Goal: Contribute content: Contribute content

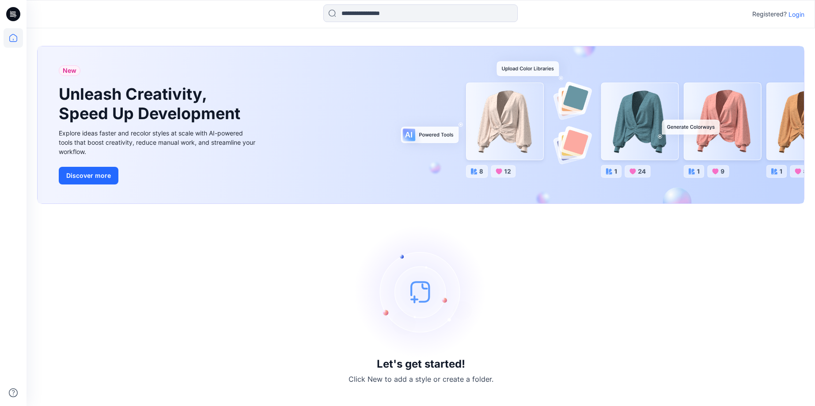
click at [807, 17] on div "Registered? Login" at bounding box center [420, 13] width 788 height 19
click at [800, 17] on p "Login" at bounding box center [796, 14] width 16 height 9
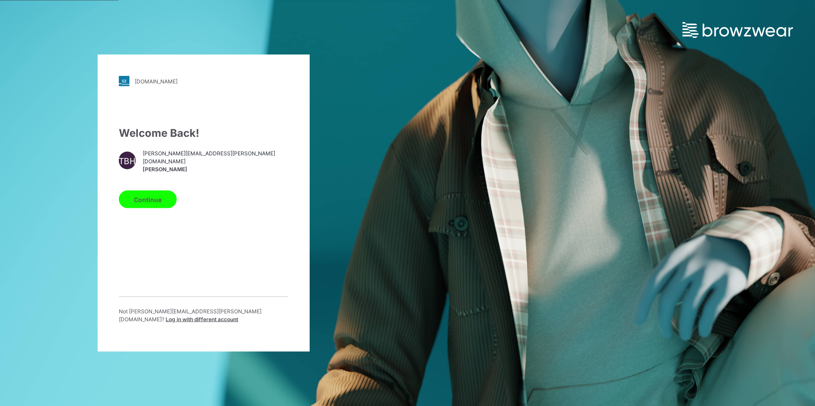
click at [163, 193] on button "Continue" at bounding box center [148, 200] width 58 height 18
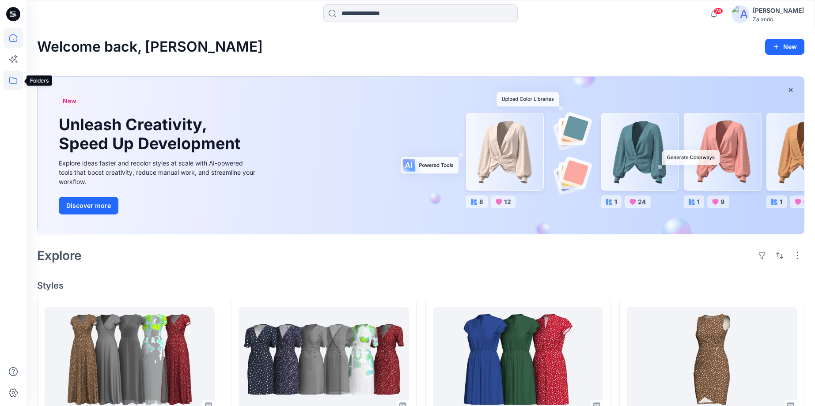
click at [14, 83] on icon at bounding box center [13, 80] width 19 height 19
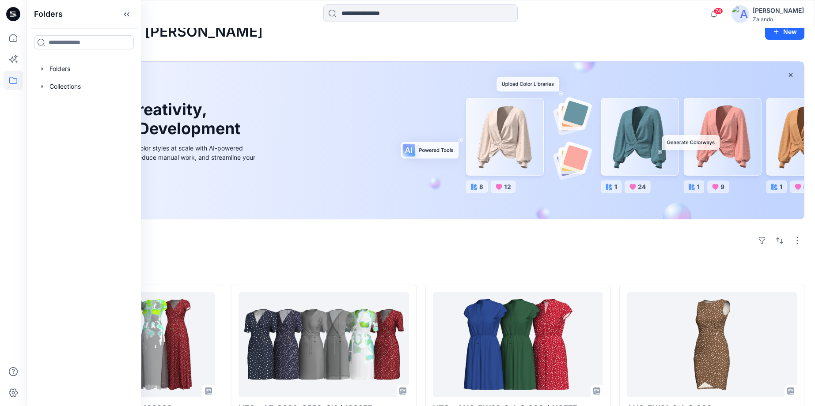
scroll to position [21, 0]
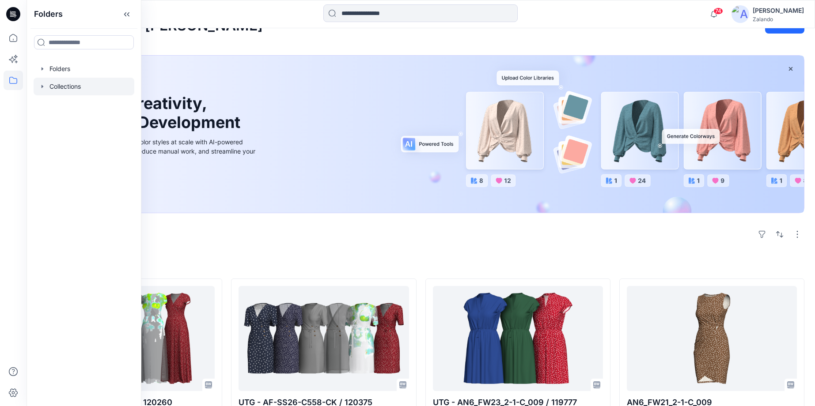
click at [59, 94] on div at bounding box center [84, 87] width 101 height 18
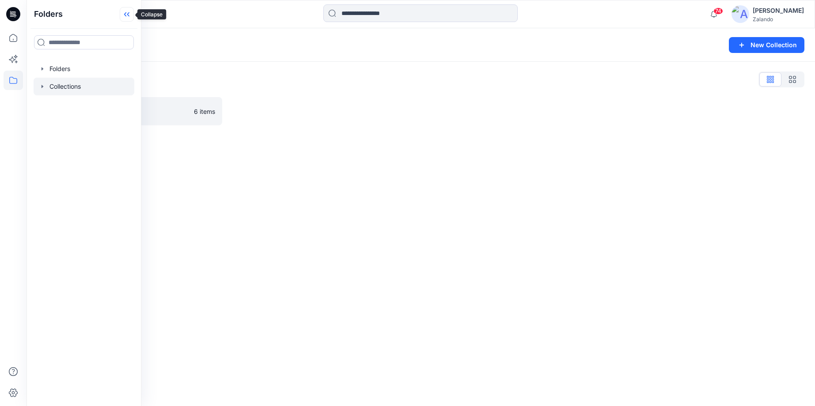
click at [128, 14] on icon at bounding box center [128, 14] width 2 height 4
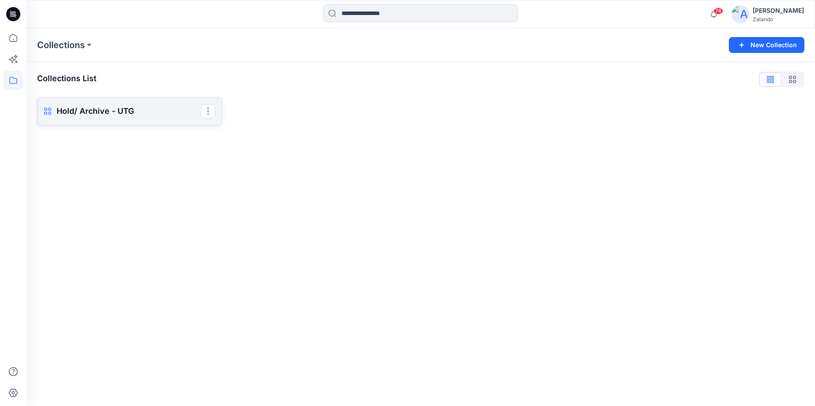
click at [104, 112] on p "Hold/ Archive - UTG" at bounding box center [129, 111] width 144 height 12
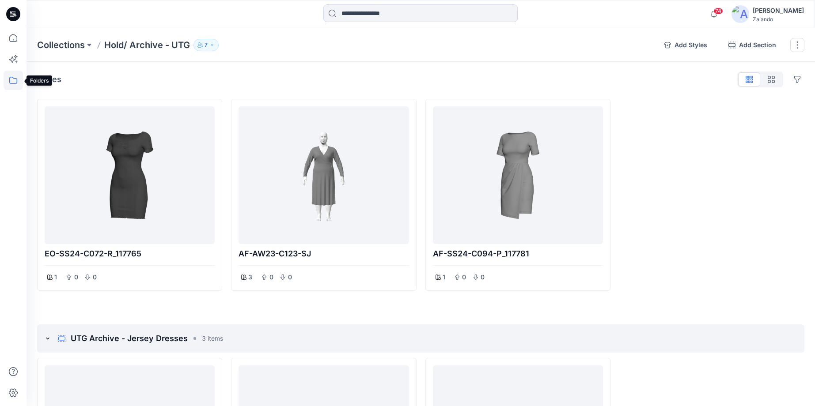
click at [15, 79] on icon at bounding box center [13, 80] width 19 height 19
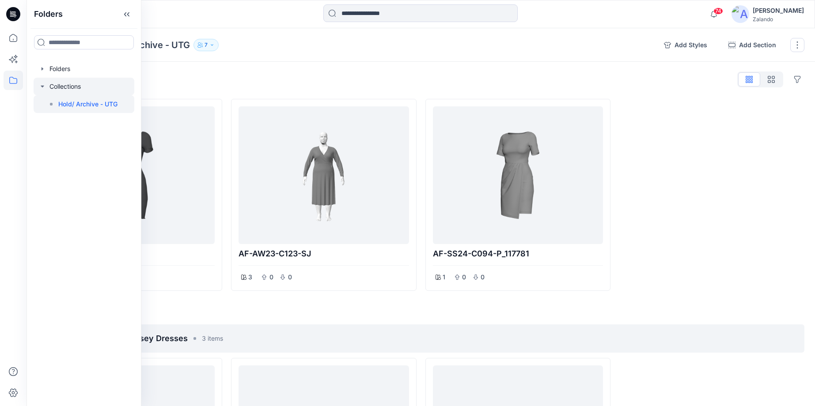
click at [58, 85] on div at bounding box center [84, 87] width 101 height 18
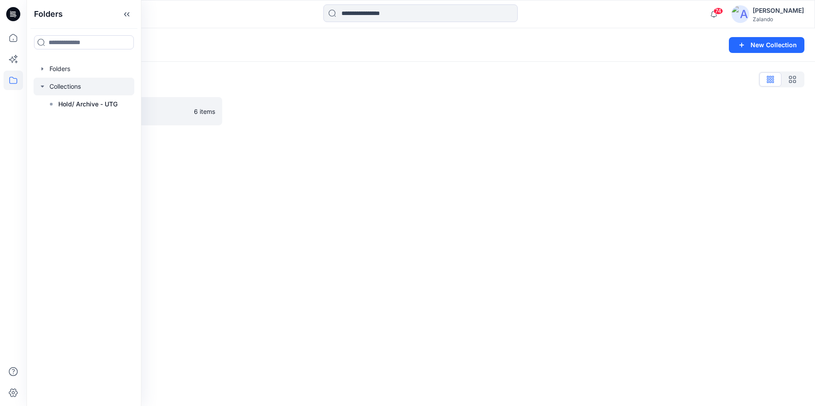
click at [265, 105] on div at bounding box center [323, 111] width 185 height 28
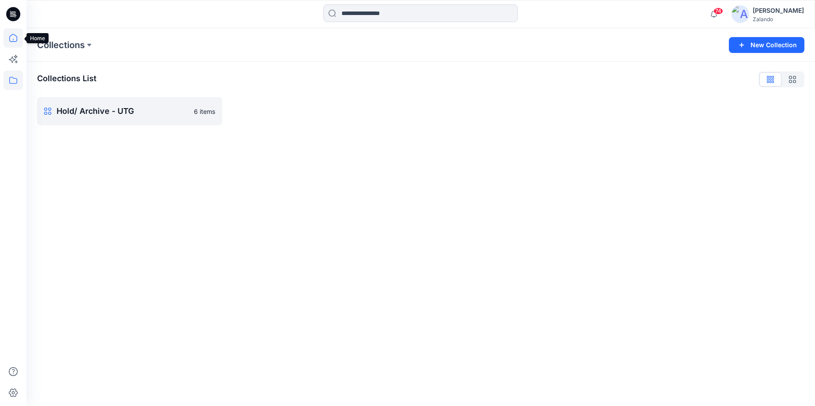
click at [13, 39] on icon at bounding box center [13, 40] width 0 height 2
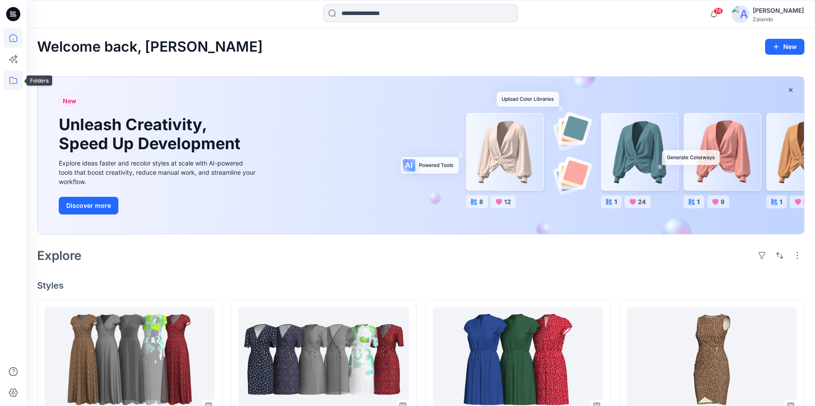
click at [11, 82] on icon at bounding box center [13, 80] width 19 height 19
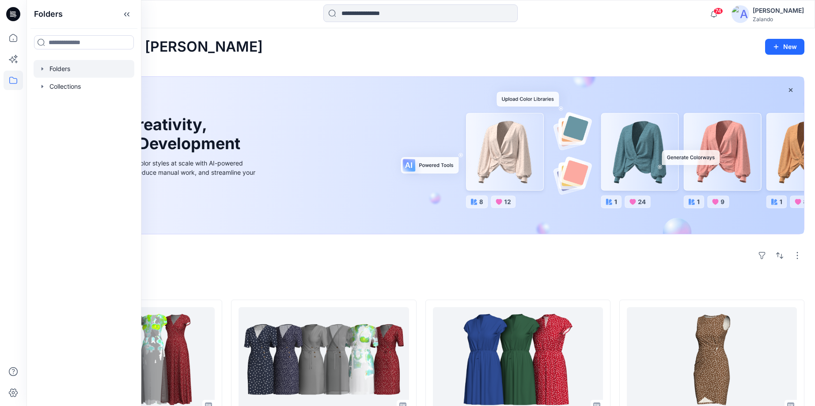
click at [60, 70] on div at bounding box center [84, 69] width 101 height 18
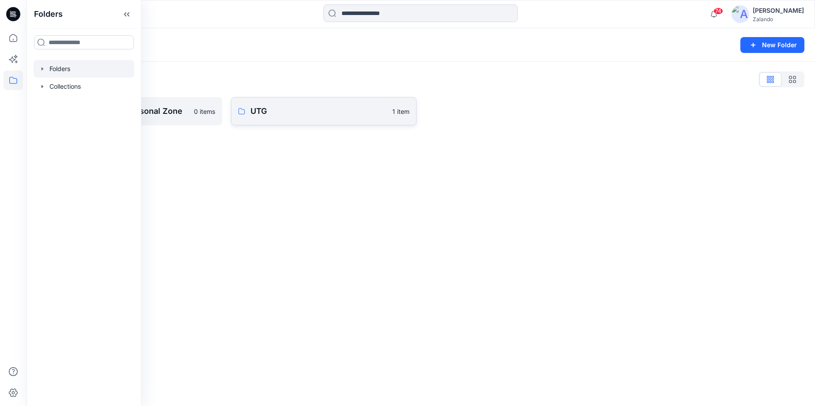
click at [260, 114] on p "UTG" at bounding box center [318, 111] width 136 height 12
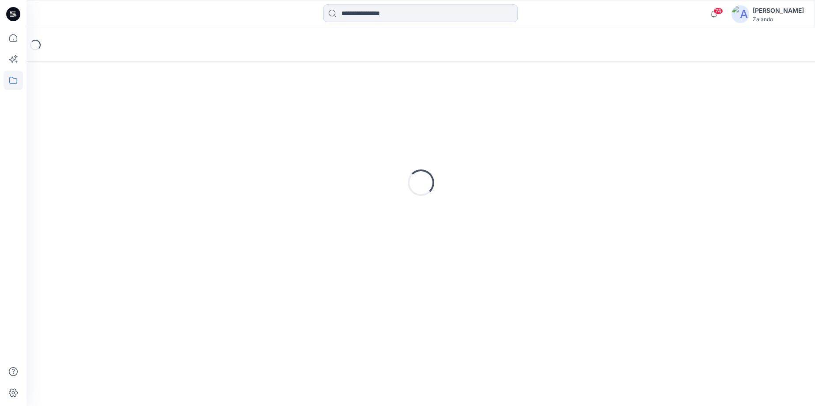
click at [260, 114] on div "Loading..." at bounding box center [420, 182] width 767 height 221
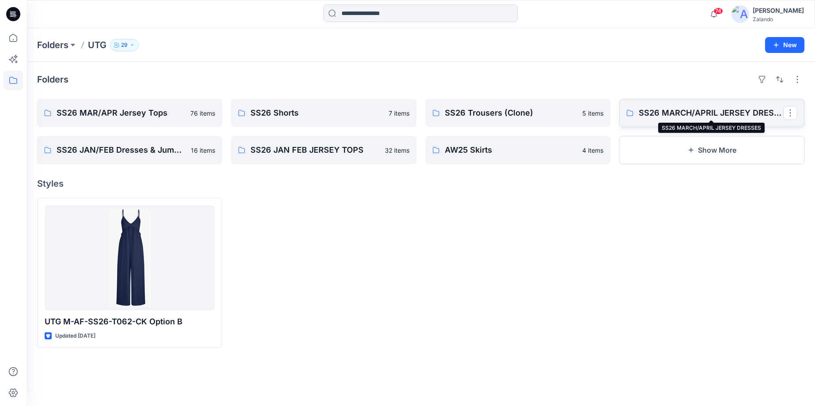
click at [694, 111] on p "SS26 MARCH/APRIL JERSEY DRESSES" at bounding box center [711, 113] width 144 height 12
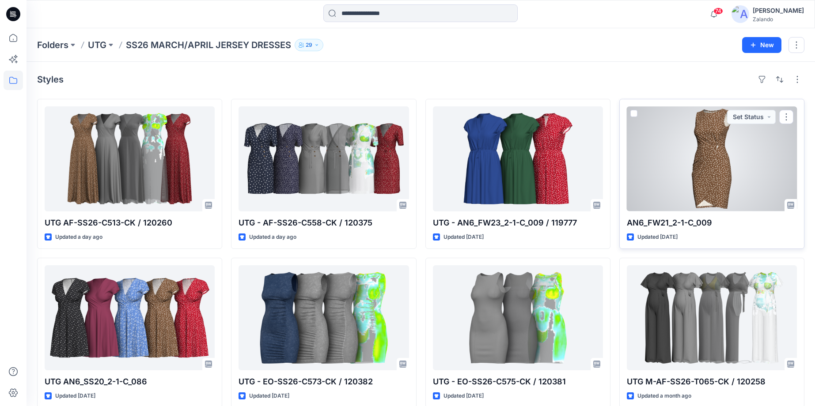
click at [684, 157] on div at bounding box center [712, 158] width 170 height 105
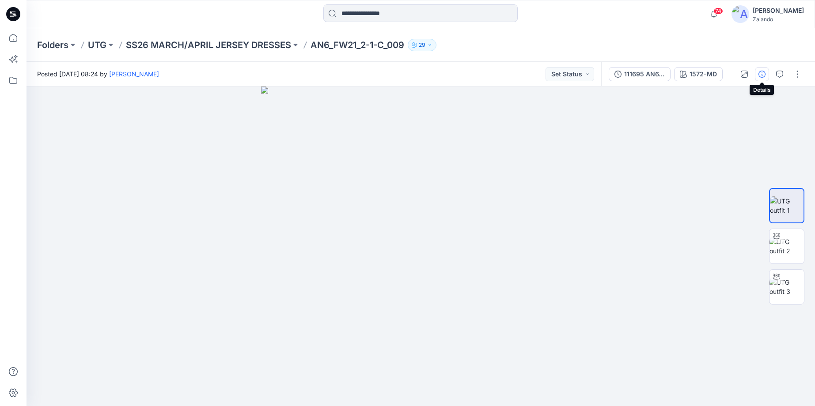
click at [762, 78] on button "button" at bounding box center [762, 74] width 14 height 14
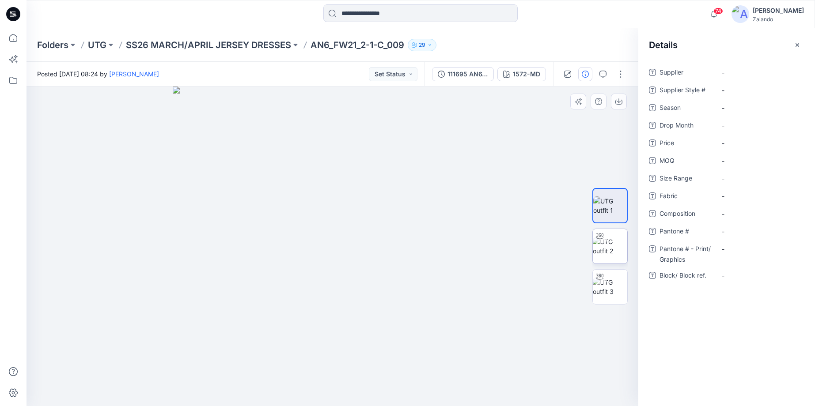
click at [620, 245] on img at bounding box center [610, 246] width 34 height 19
click at [619, 286] on img at bounding box center [610, 287] width 34 height 19
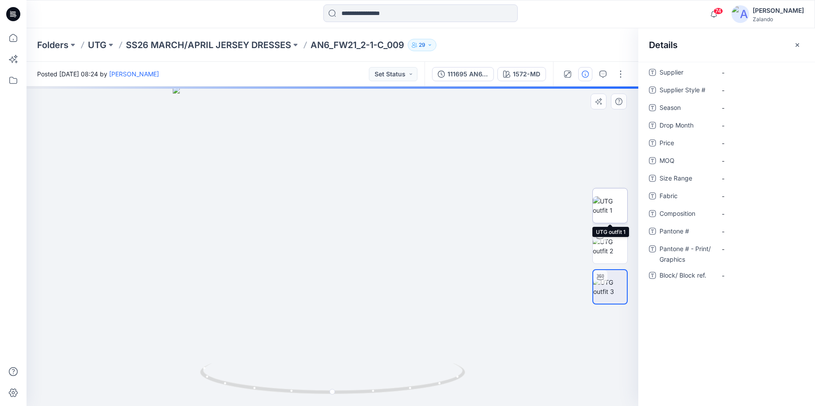
click at [612, 202] on img at bounding box center [610, 206] width 34 height 19
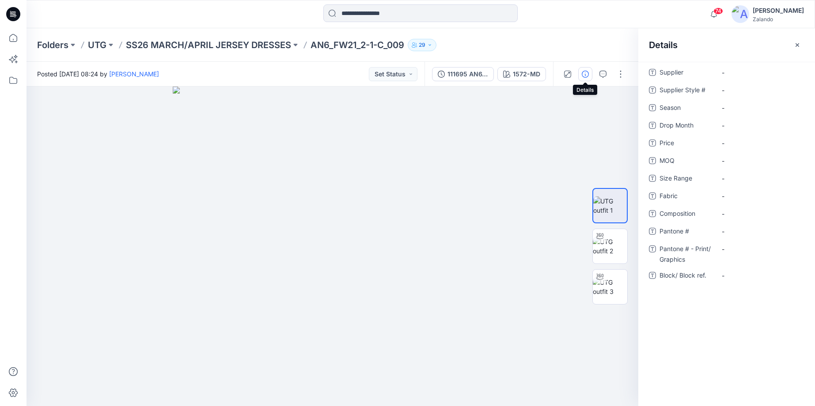
click at [591, 78] on button "button" at bounding box center [585, 74] width 14 height 14
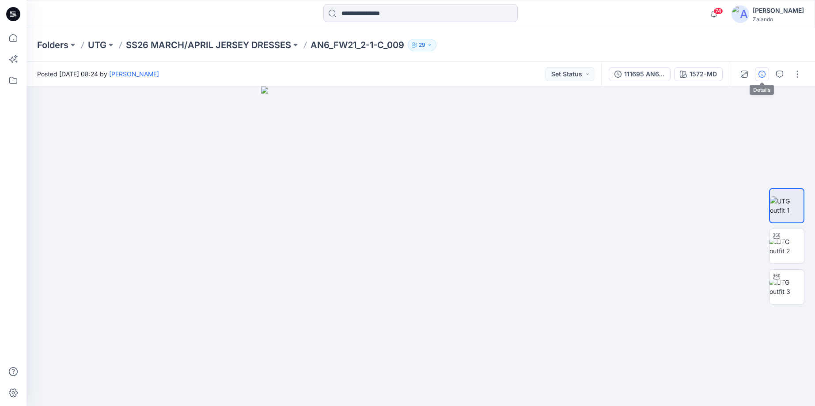
click at [762, 79] on button "button" at bounding box center [762, 74] width 14 height 14
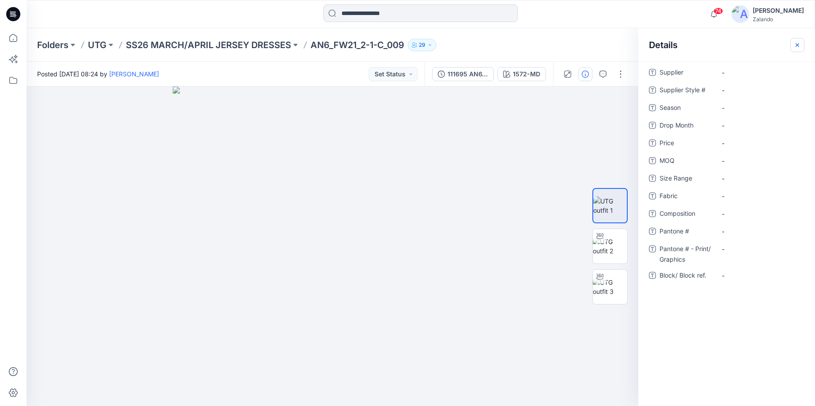
click at [794, 49] on button "button" at bounding box center [797, 45] width 14 height 14
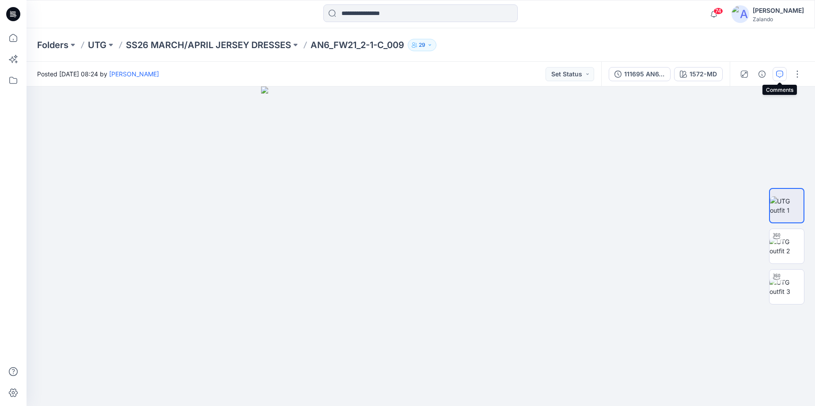
click at [782, 75] on icon "button" at bounding box center [779, 74] width 7 height 7
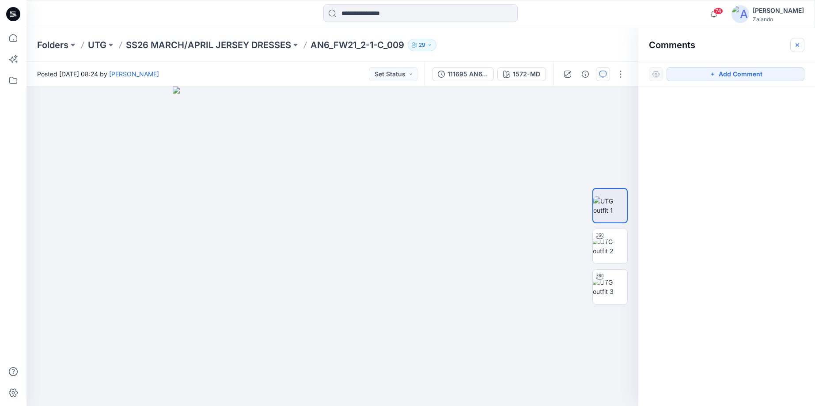
click at [798, 51] on button "button" at bounding box center [797, 45] width 14 height 14
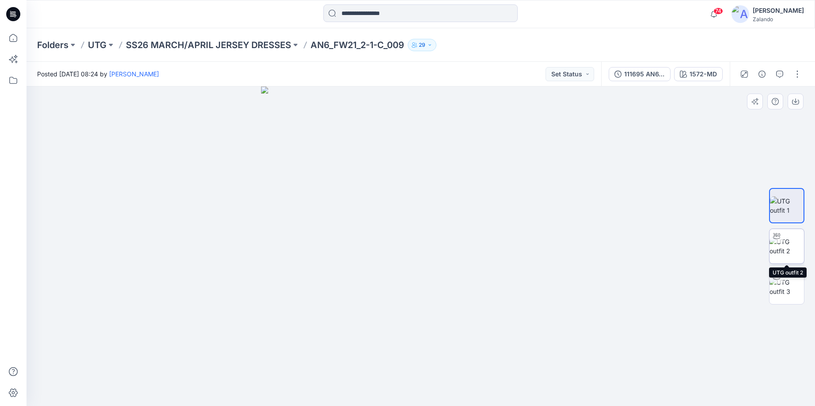
click at [790, 242] on img at bounding box center [786, 246] width 34 height 19
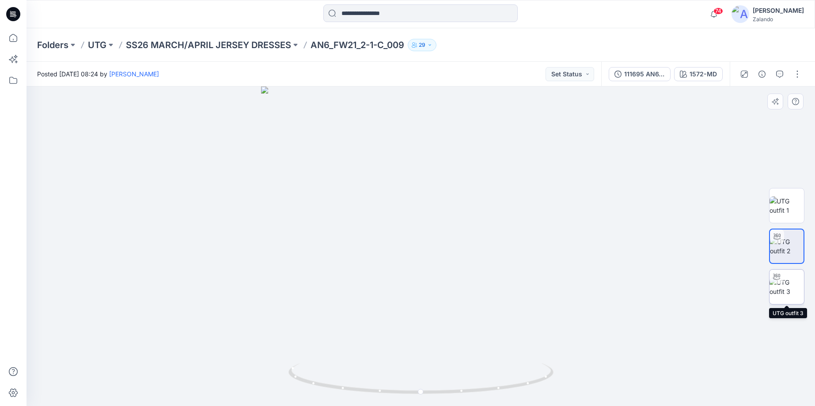
click at [790, 296] on img at bounding box center [786, 287] width 34 height 19
click at [279, 46] on p "SS26 MARCH/APRIL JERSEY DRESSES" at bounding box center [208, 45] width 165 height 12
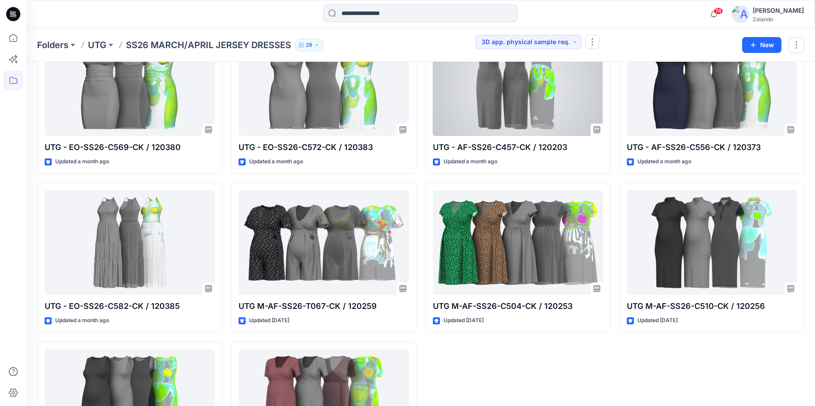
scroll to position [713, 0]
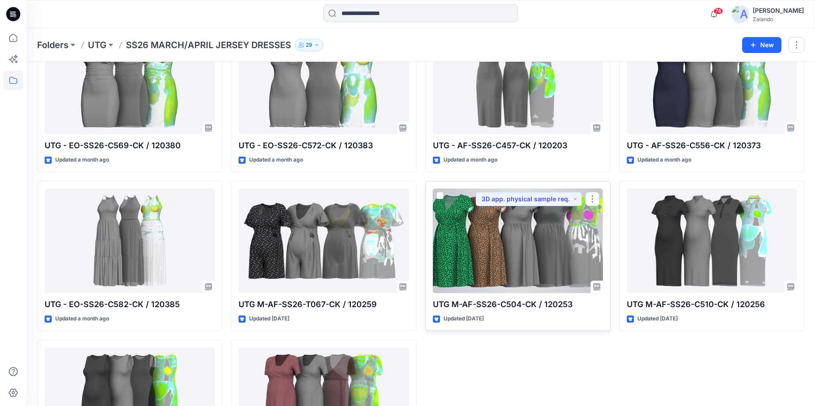
click at [483, 222] on div at bounding box center [518, 241] width 170 height 105
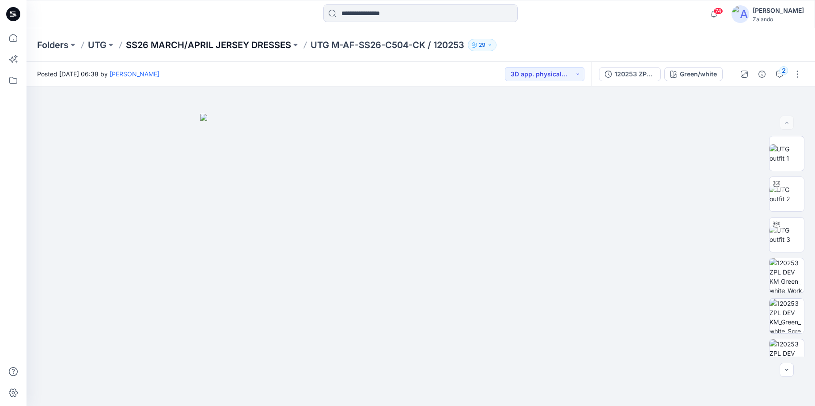
click at [178, 42] on p "SS26 MARCH/APRIL JERSEY DRESSES" at bounding box center [208, 45] width 165 height 12
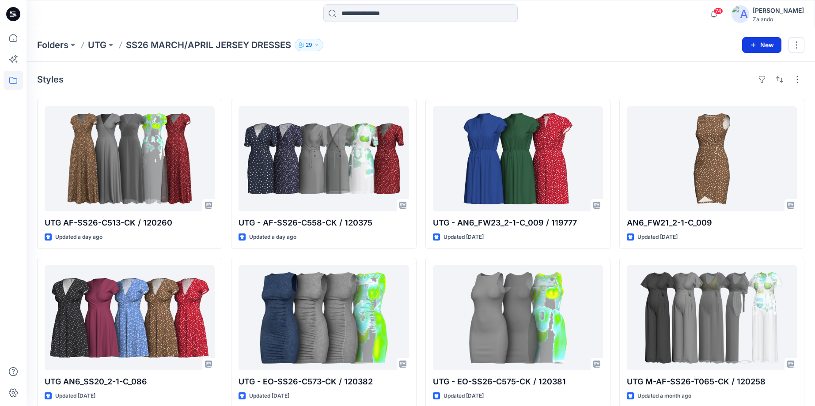
click at [764, 47] on button "New" at bounding box center [761, 45] width 39 height 16
click at [740, 85] on p "New Folder" at bounding box center [735, 83] width 33 height 9
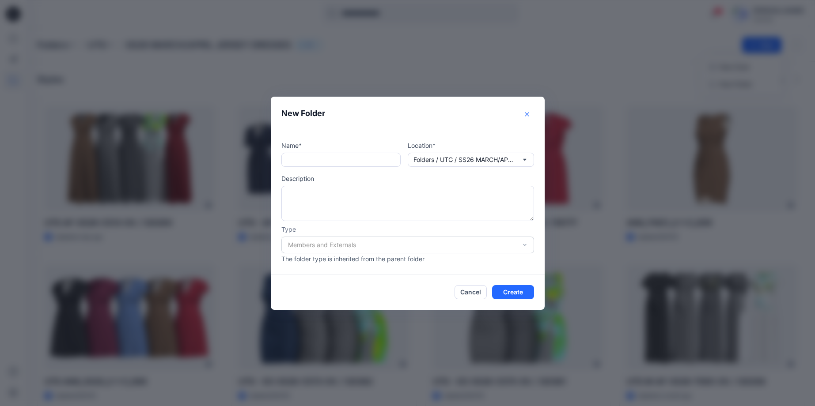
click at [530, 118] on button "Close" at bounding box center [527, 114] width 14 height 14
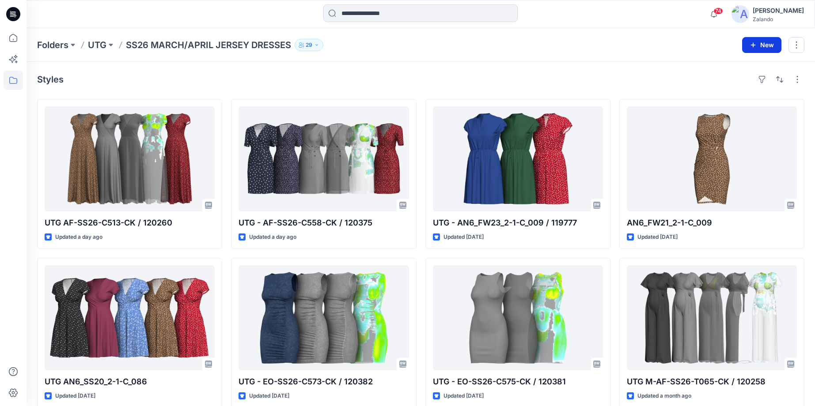
click at [765, 45] on button "New" at bounding box center [761, 45] width 39 height 16
click at [743, 68] on p "New Style" at bounding box center [734, 67] width 30 height 11
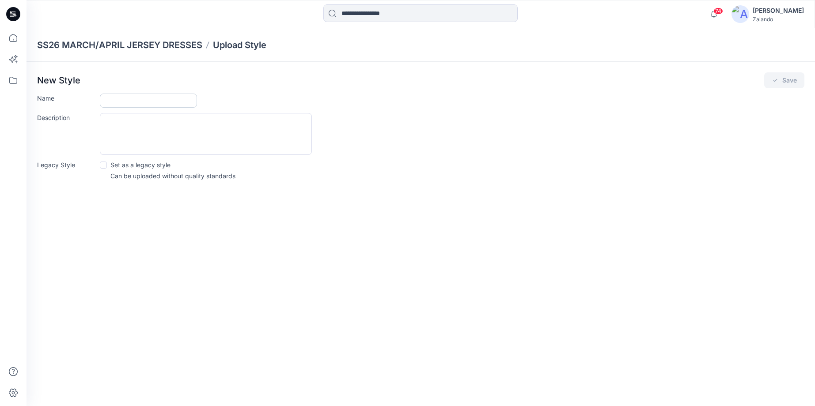
click at [148, 100] on input "Name" at bounding box center [148, 101] width 97 height 14
type input "**********"
click at [144, 117] on textarea "Description" at bounding box center [206, 134] width 212 height 42
type textarea "**********"
click at [775, 85] on button "Save" at bounding box center [784, 80] width 40 height 16
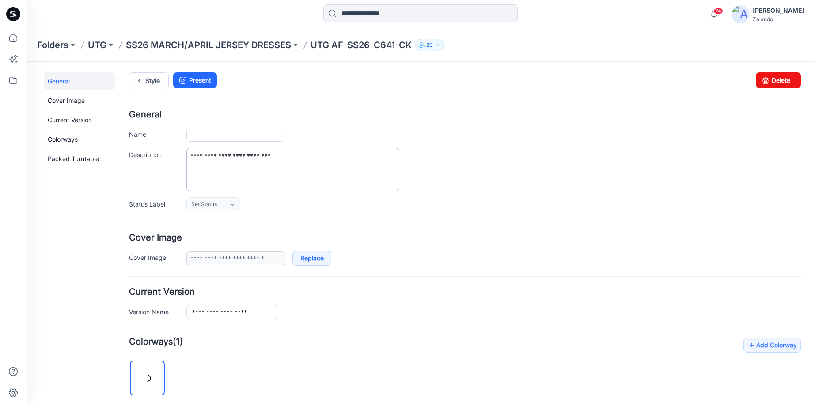
type input "**********"
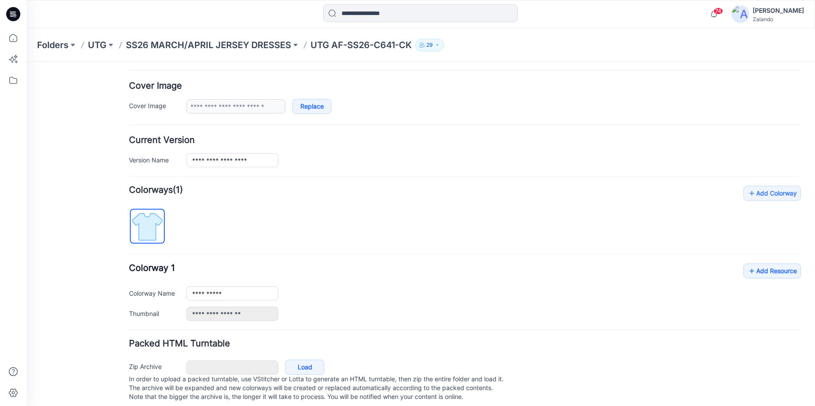
scroll to position [168, 0]
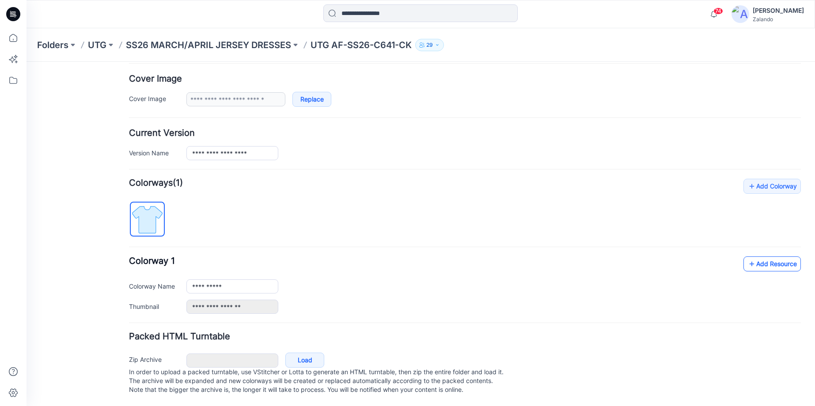
click at [768, 259] on link "Add Resource" at bounding box center [771, 264] width 57 height 15
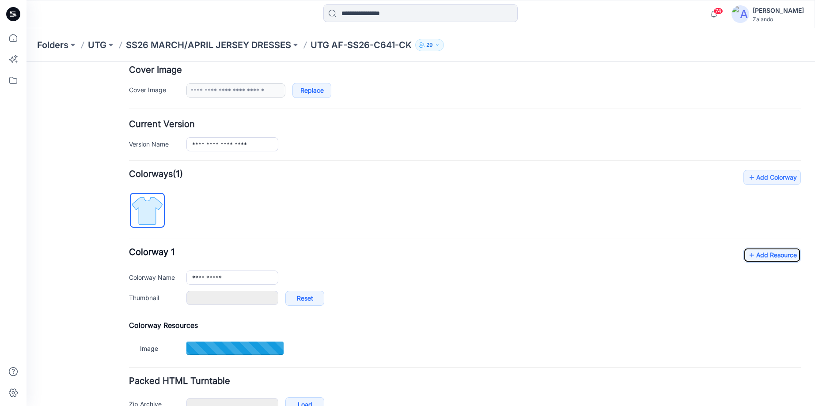
scroll to position [177, 0]
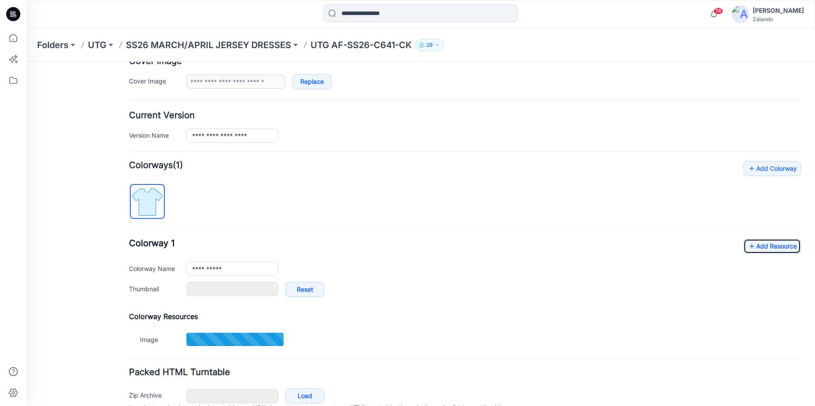
type input "**********"
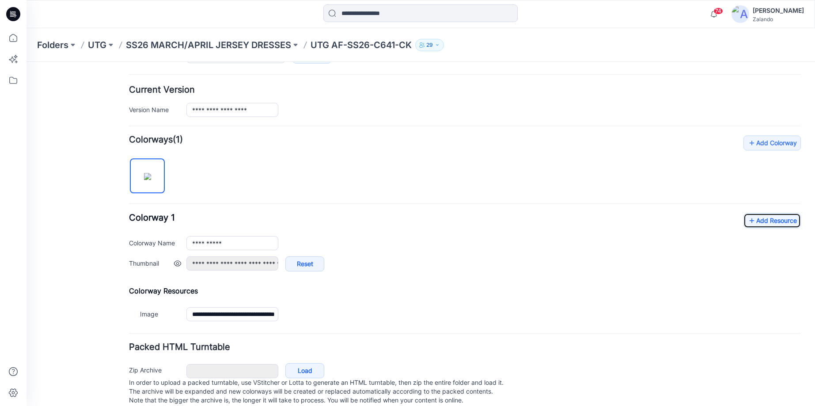
scroll to position [205, 0]
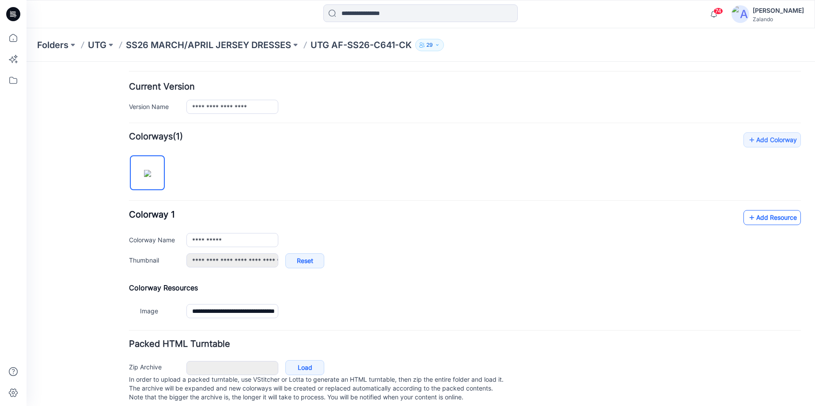
click at [760, 222] on link "Add Resource" at bounding box center [771, 217] width 57 height 15
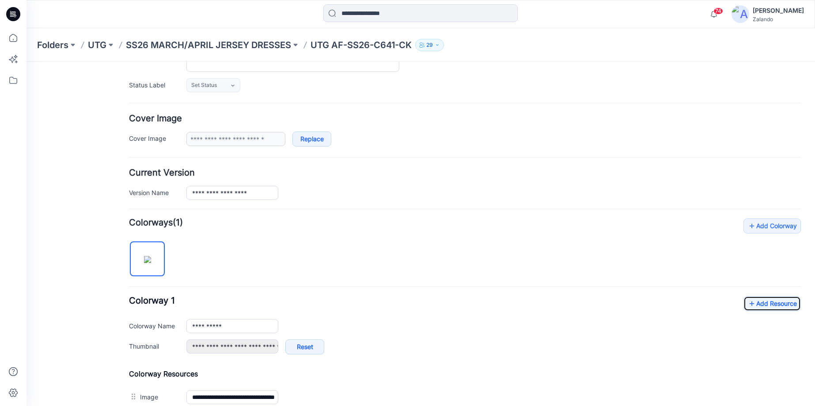
scroll to position [0, 0]
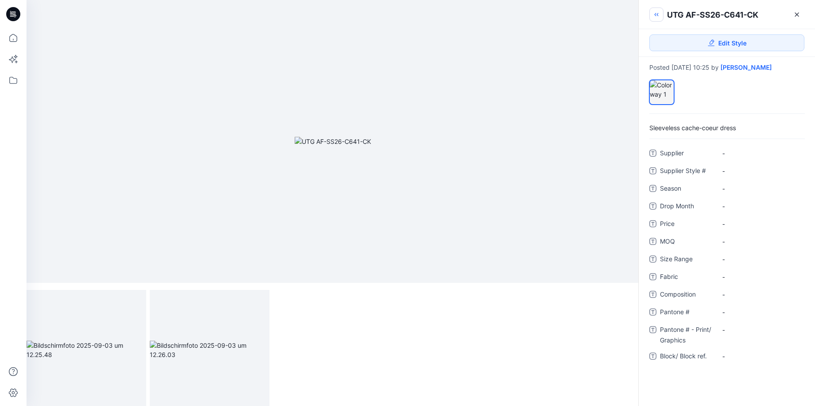
click at [657, 14] on icon "button" at bounding box center [657, 14] width 2 height 3
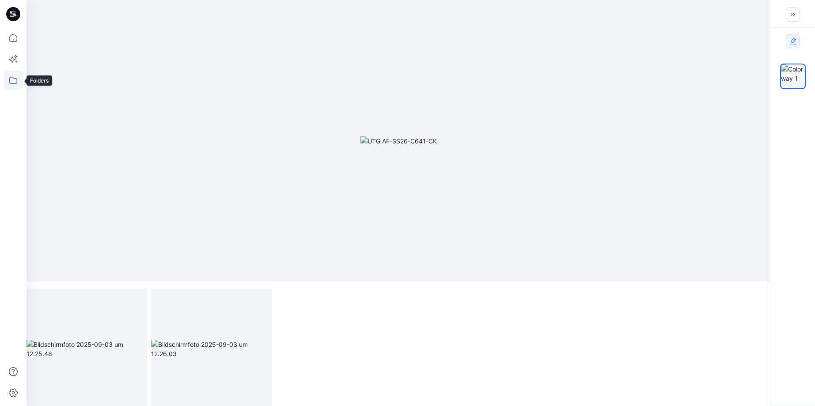
click at [15, 83] on icon at bounding box center [13, 80] width 8 height 7
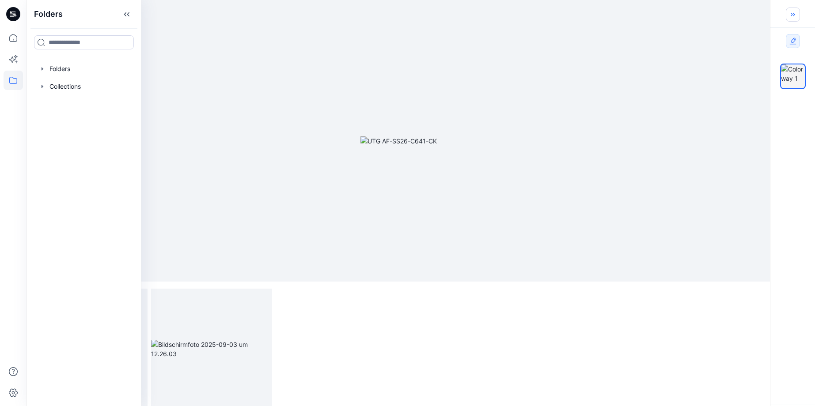
click at [748, 53] on div at bounding box center [398, 141] width 744 height 282
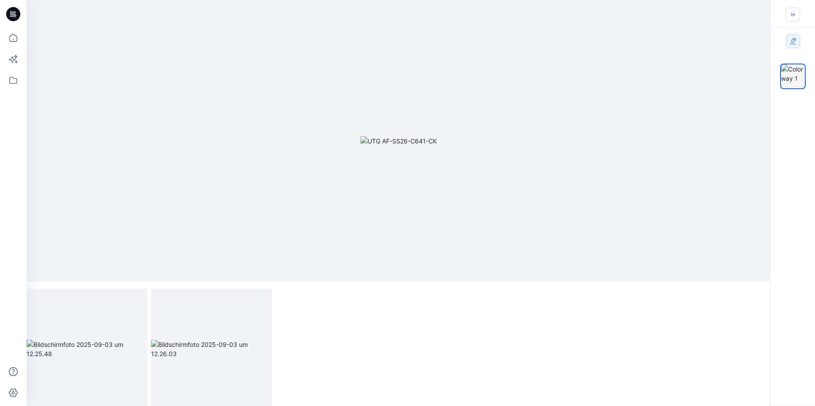
click at [797, 14] on button "button" at bounding box center [793, 15] width 14 height 14
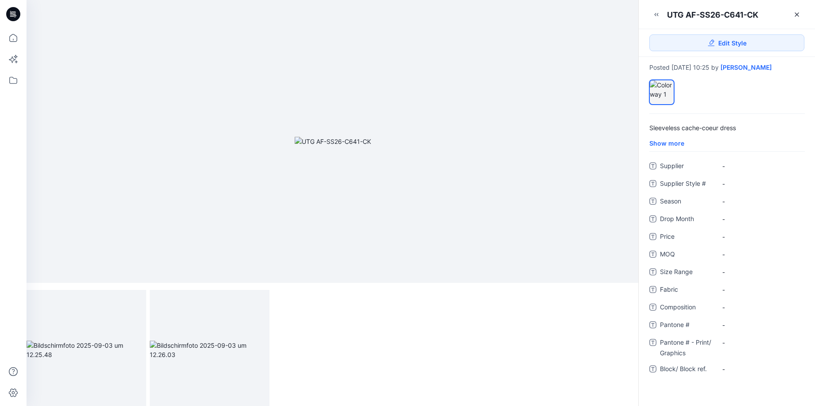
scroll to position [4, 0]
click at [736, 171] on span "-" at bounding box center [760, 166] width 76 height 9
type textarea "***"
click at [729, 206] on span "-" at bounding box center [760, 201] width 76 height 9
type textarea "****"
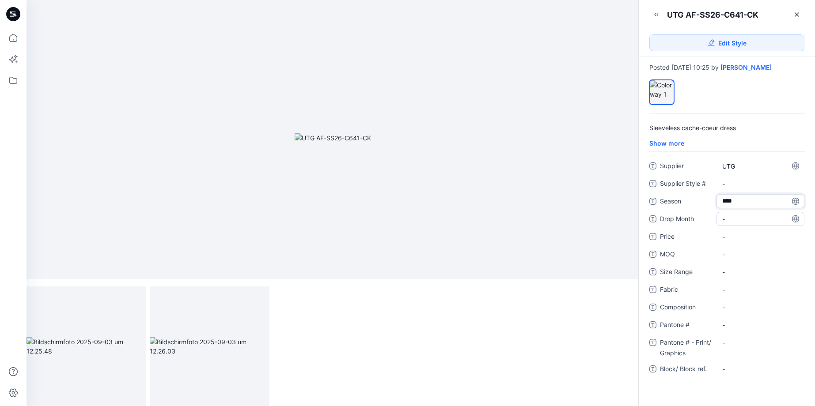
click at [736, 224] on Month "-" at bounding box center [760, 219] width 76 height 9
type textarea "*******"
click at [739, 295] on span "-" at bounding box center [760, 289] width 76 height 9
click at [658, 13] on icon "button" at bounding box center [656, 14] width 7 height 7
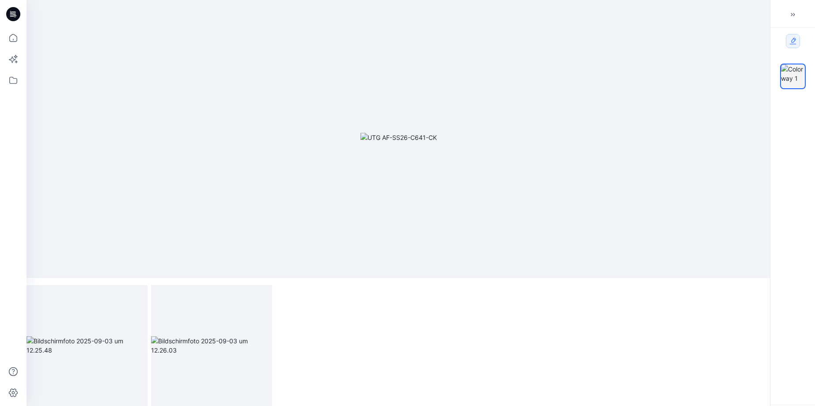
click at [790, 16] on icon "button" at bounding box center [792, 14] width 7 height 7
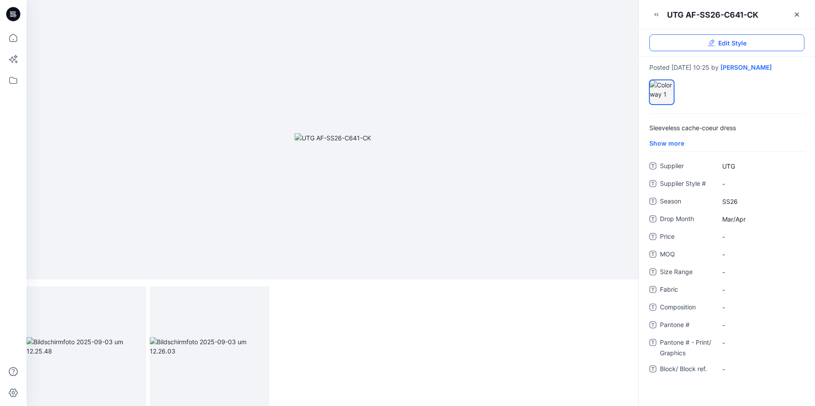
click at [781, 44] on link "Edit Style" at bounding box center [726, 42] width 155 height 17
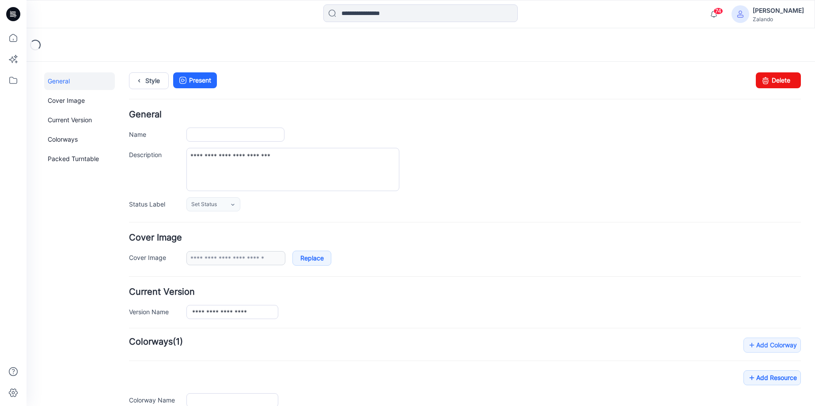
type input "**********"
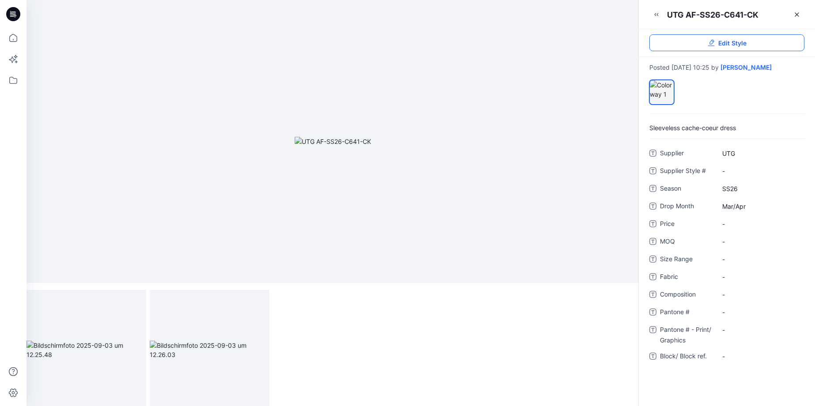
click at [686, 47] on link "Edit Style" at bounding box center [726, 42] width 155 height 17
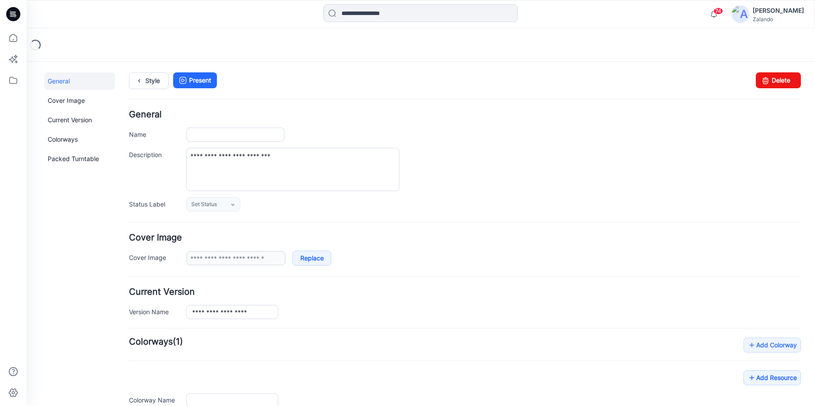
type input "**********"
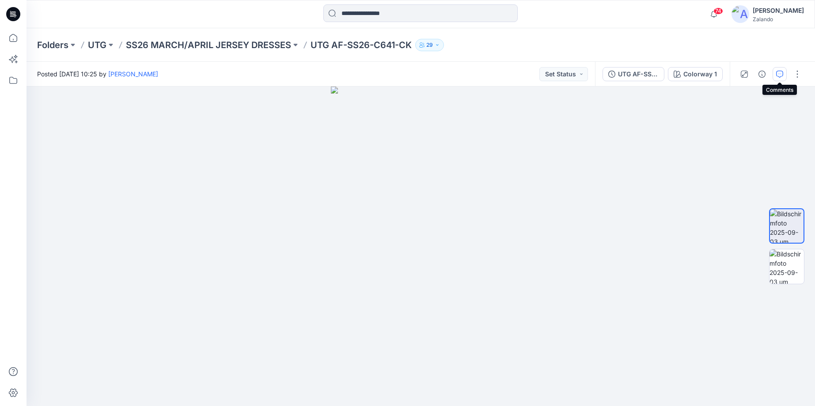
click at [778, 76] on icon "button" at bounding box center [779, 74] width 7 height 7
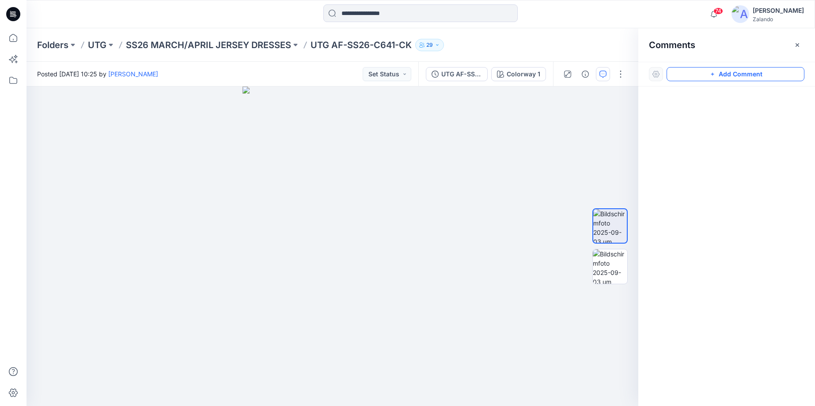
click at [773, 75] on button "Add Comment" at bounding box center [735, 74] width 138 height 14
click at [374, 188] on div "1" at bounding box center [332, 247] width 612 height 320
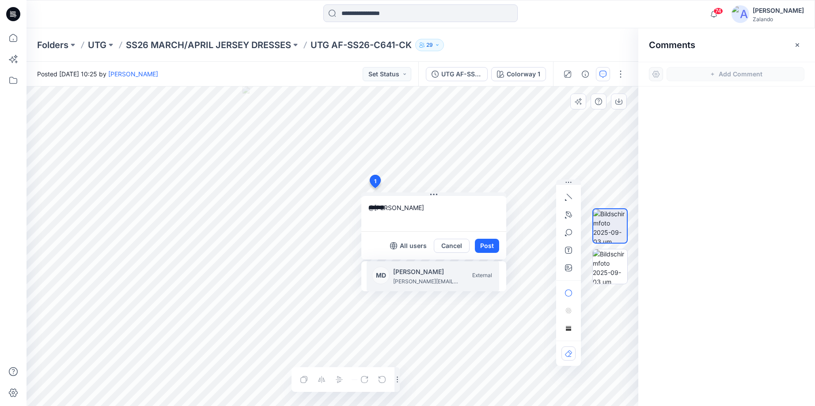
click at [395, 272] on p "[PERSON_NAME]" at bounding box center [426, 272] width 66 height 11
click at [416, 286] on p "[PERSON_NAME][EMAIL_ADDRESS][PERSON_NAME][DOMAIN_NAME]" at bounding box center [426, 281] width 66 height 9
click at [432, 273] on p "[PERSON_NAME]" at bounding box center [426, 272] width 66 height 11
paste textarea "**********"
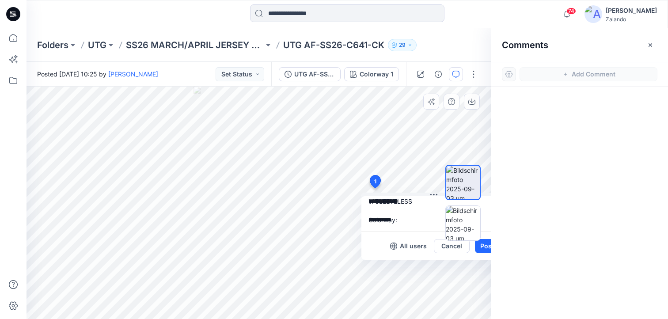
scroll to position [36, 0]
type textarea "**********"
click at [649, 44] on icon "button" at bounding box center [650, 45] width 7 height 7
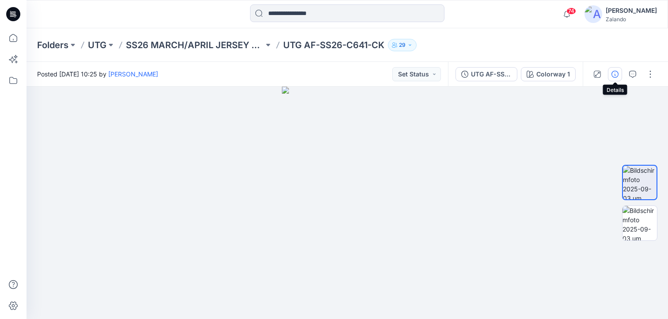
click at [618, 74] on button "button" at bounding box center [615, 74] width 14 height 14
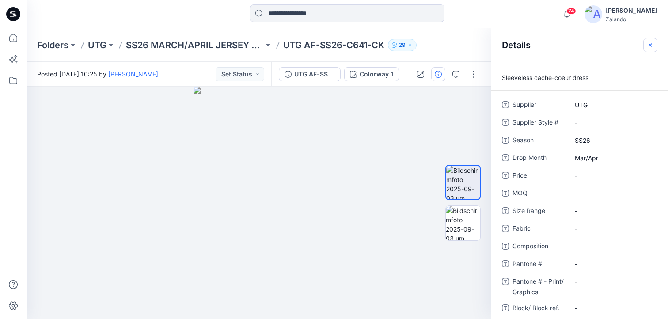
click at [652, 46] on icon "button" at bounding box center [650, 45] width 7 height 7
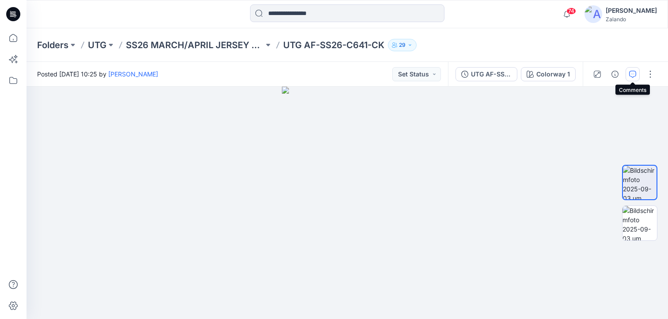
click at [631, 73] on icon "button" at bounding box center [632, 74] width 7 height 7
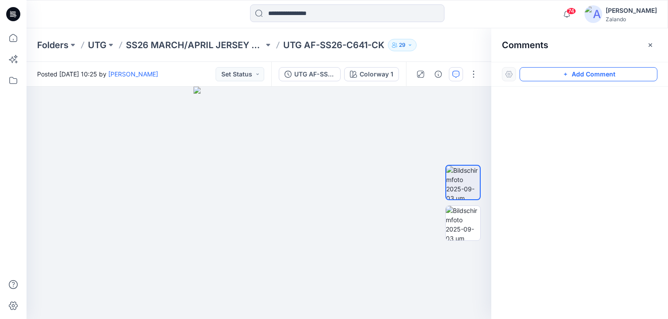
click at [586, 75] on button "Add Comment" at bounding box center [588, 74] width 138 height 14
click at [314, 143] on div "1" at bounding box center [258, 203] width 465 height 232
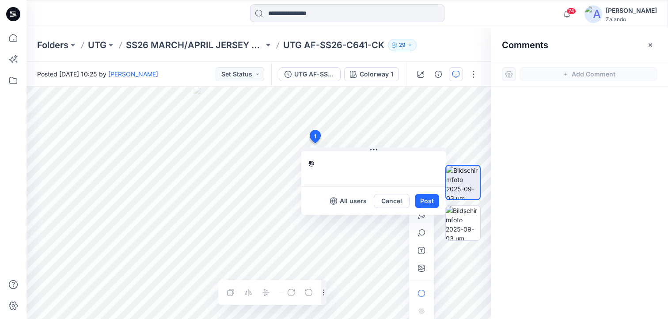
type textarea "*"
